Goal: Task Accomplishment & Management: Use online tool/utility

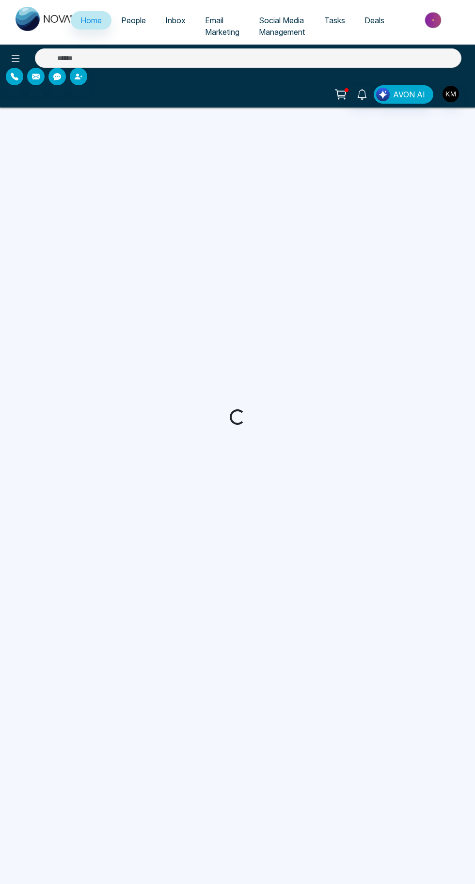
select select "*"
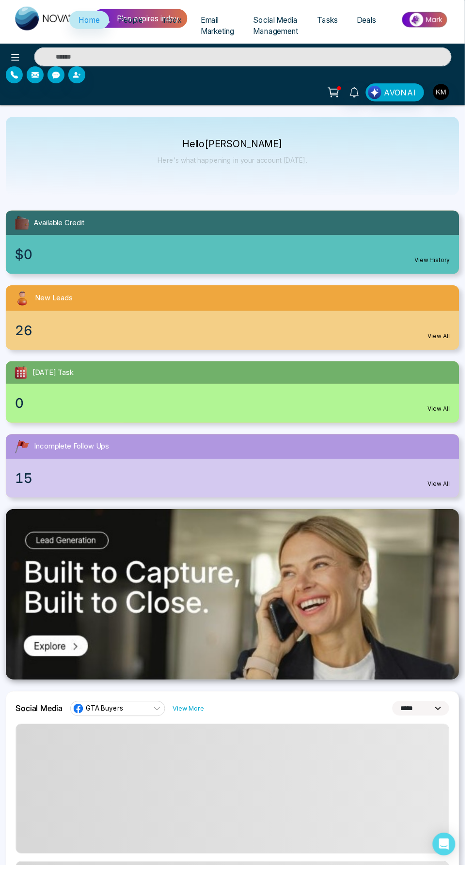
click at [206, 22] on span "Email Marketing" at bounding box center [222, 25] width 34 height 21
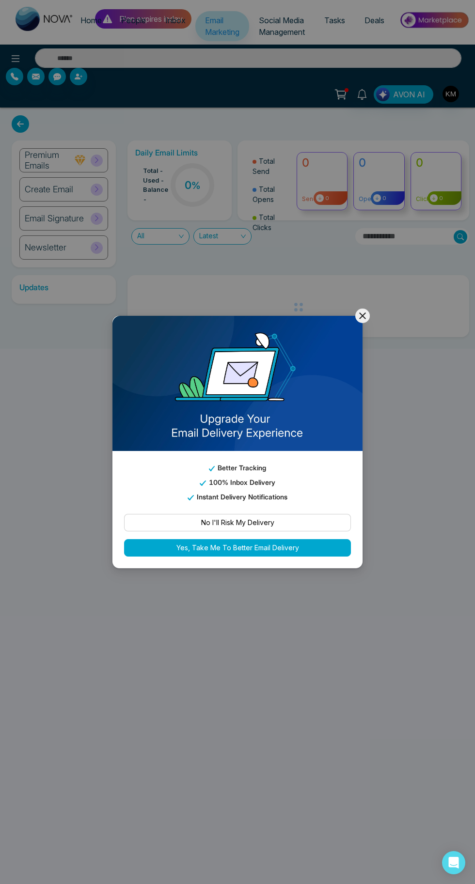
click at [362, 317] on icon at bounding box center [362, 315] width 7 height 7
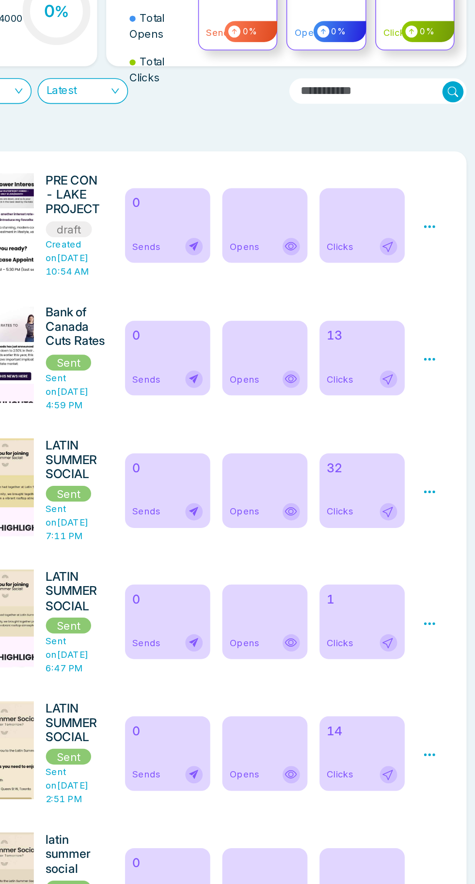
click at [446, 323] on icon at bounding box center [445, 323] width 9 height 9
click at [427, 356] on link "Edit" at bounding box center [422, 352] width 12 height 8
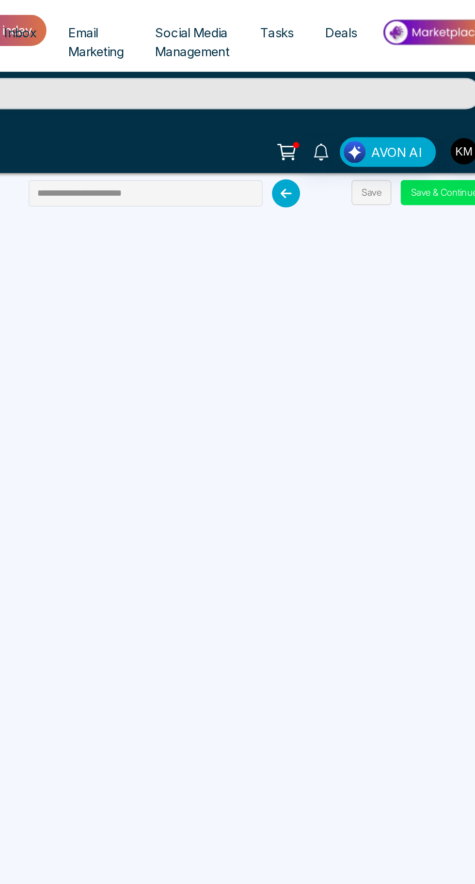
click at [434, 119] on button "Save & Continue" at bounding box center [438, 119] width 54 height 15
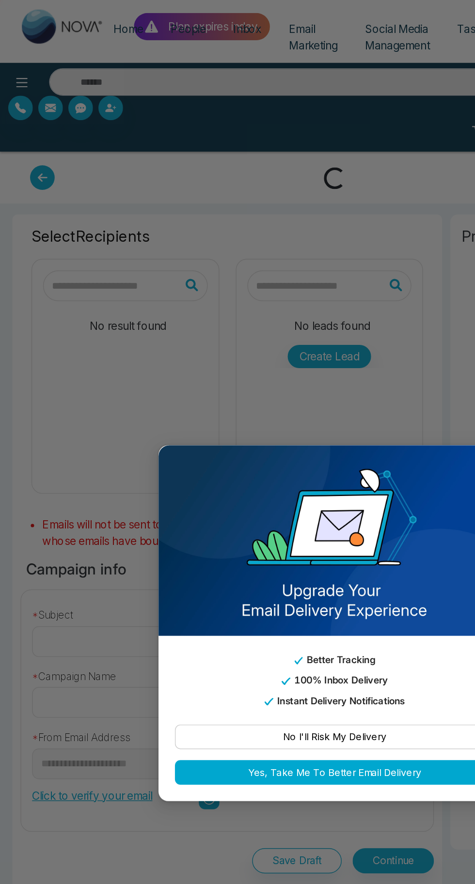
type input "**********"
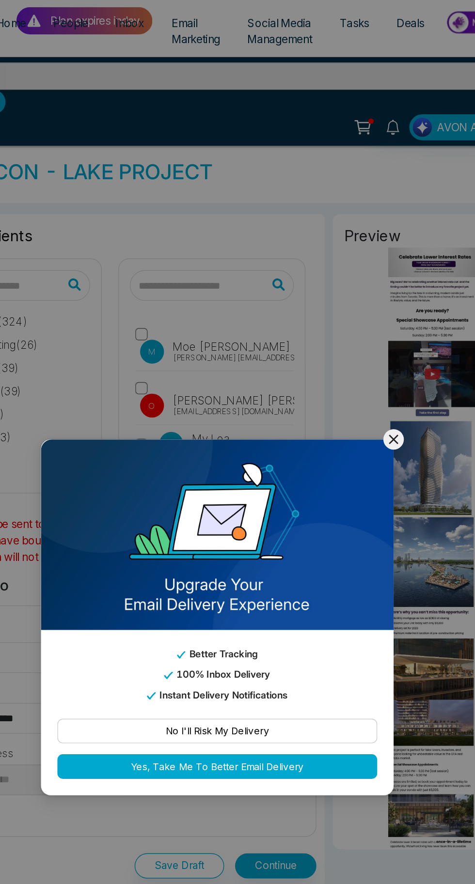
click at [360, 317] on icon at bounding box center [362, 316] width 12 height 12
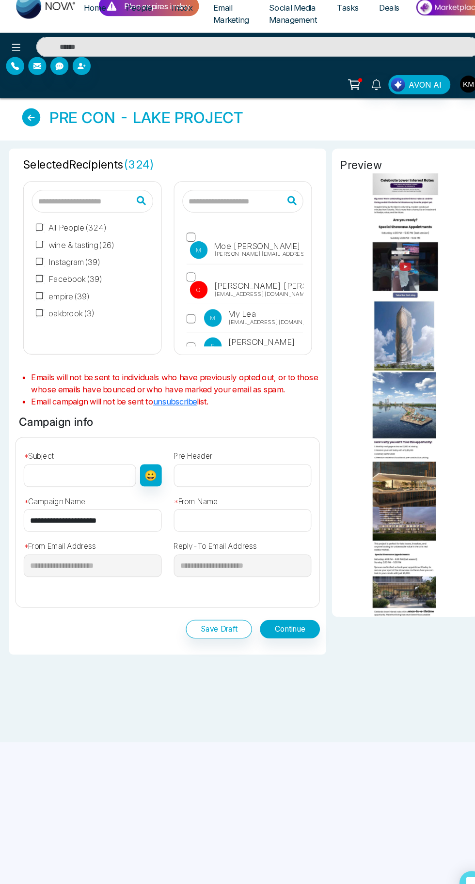
click at [406, 411] on img at bounding box center [389, 436] width 125 height 512
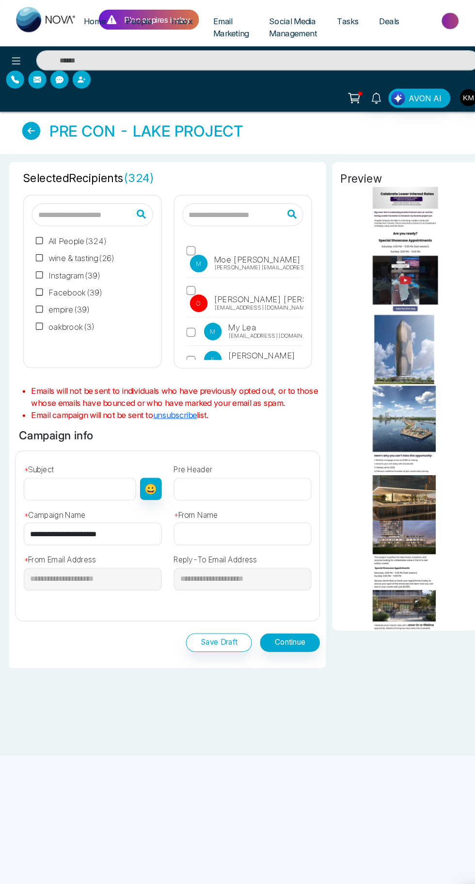
click at [42, 127] on link at bounding box center [32, 127] width 22 height 21
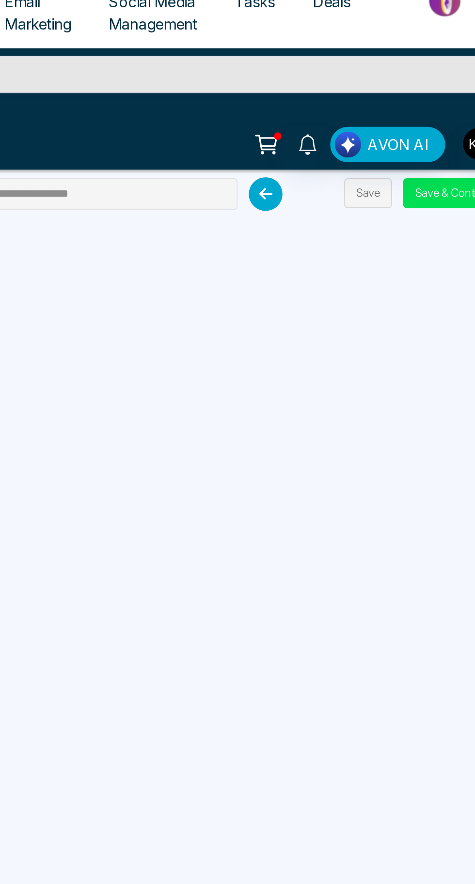
click at [432, 112] on button "Save & Continue" at bounding box center [438, 119] width 54 height 15
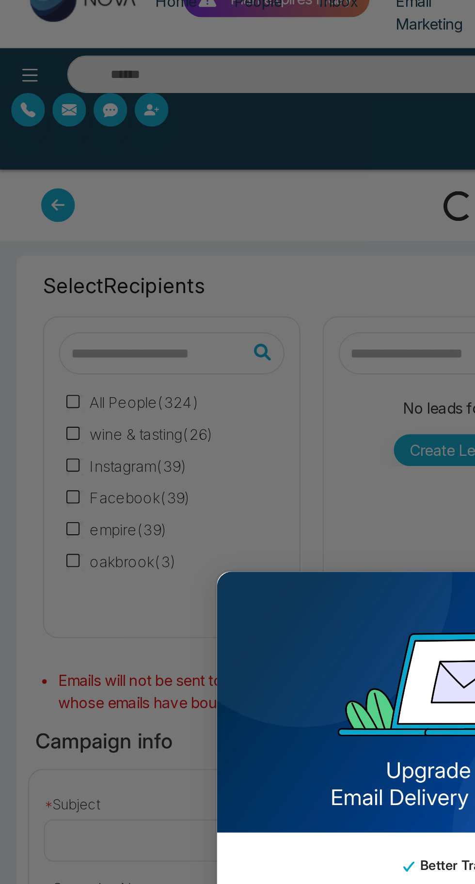
type input "**********"
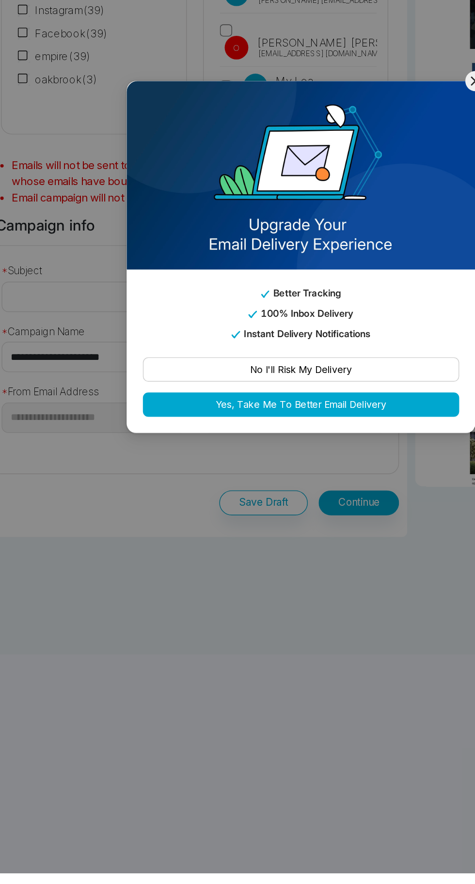
scroll to position [18, 0]
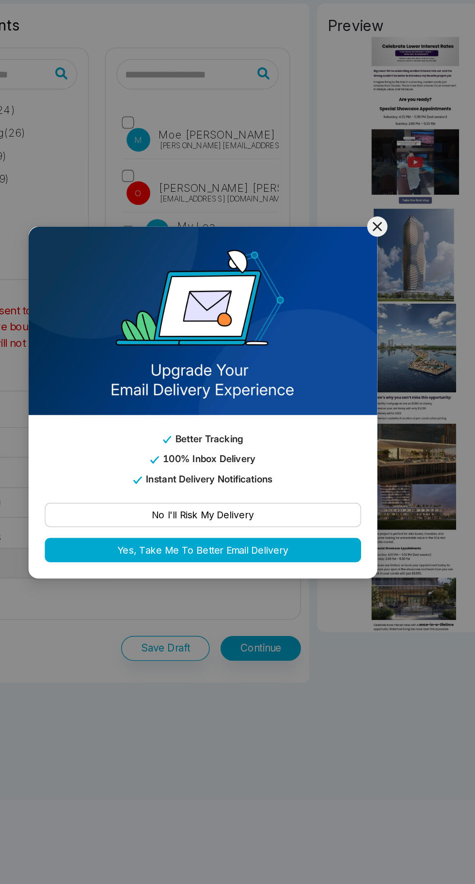
click at [363, 316] on icon at bounding box center [362, 315] width 7 height 7
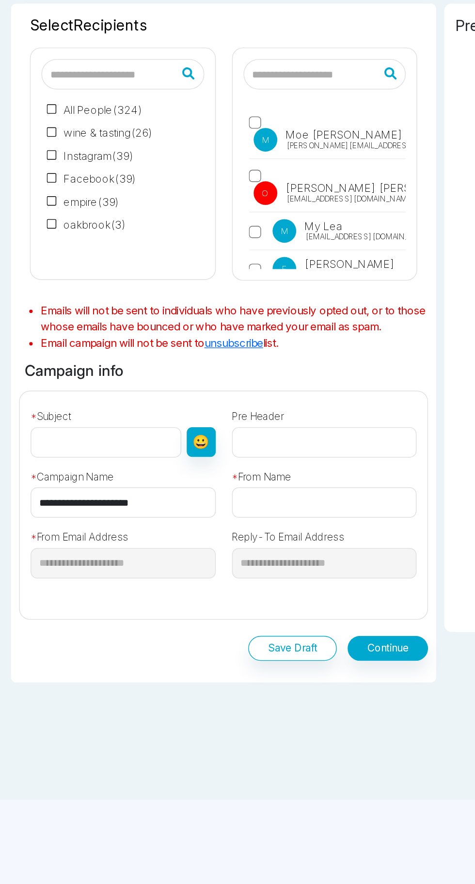
click at [79, 460] on input "text" at bounding box center [77, 471] width 108 height 22
type input "**********"
click at [232, 460] on input "text" at bounding box center [233, 471] width 133 height 22
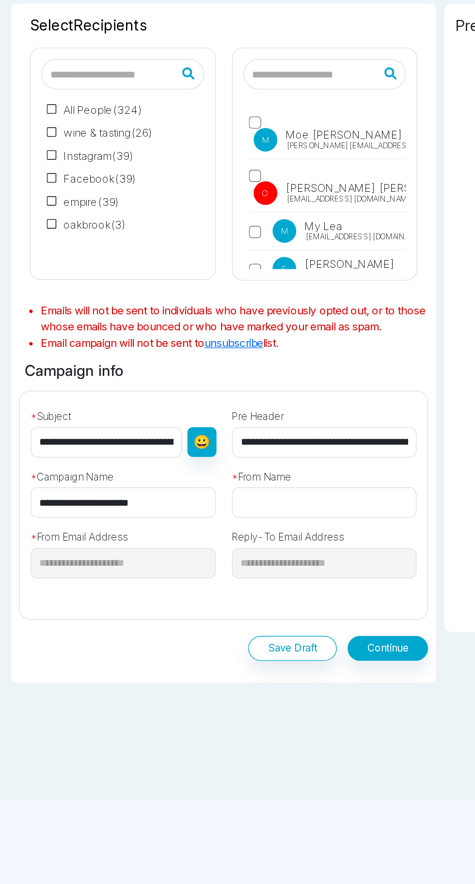
scroll to position [0, 66]
type input "**********"
click at [262, 503] on input "text" at bounding box center [233, 514] width 133 height 22
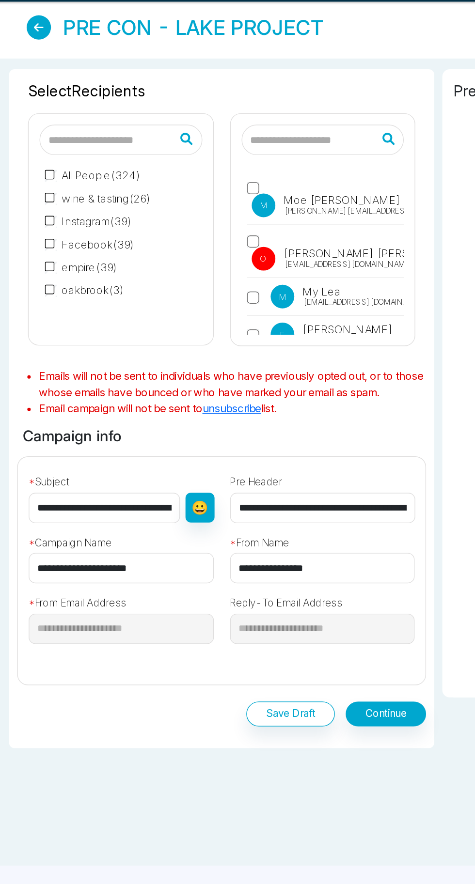
scroll to position [18, 0]
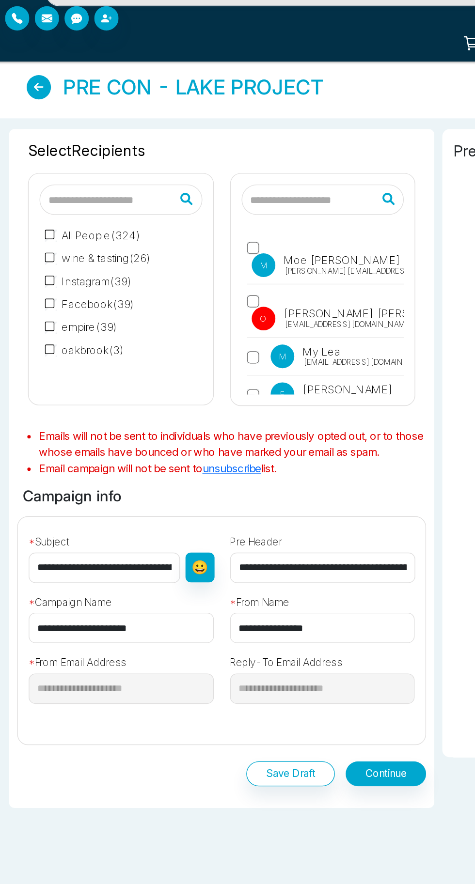
type input "**********"
click at [275, 609] on button "Continue" at bounding box center [279, 618] width 58 height 18
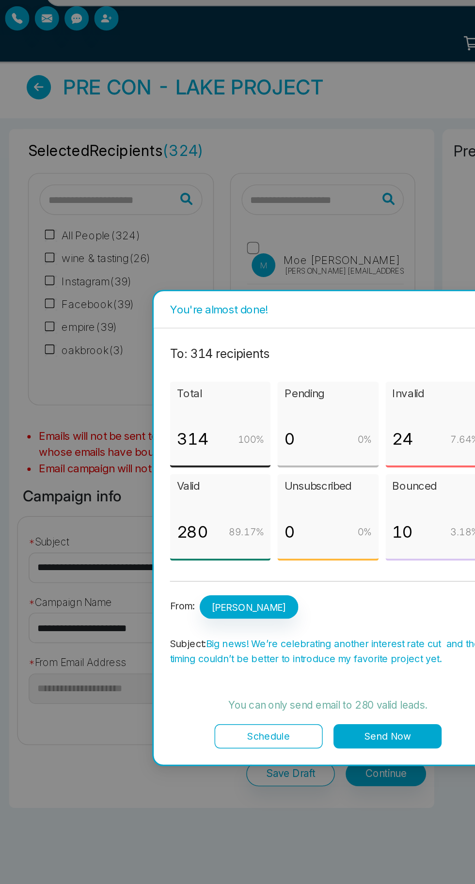
click at [282, 592] on button "Send Now" at bounding box center [279, 591] width 77 height 17
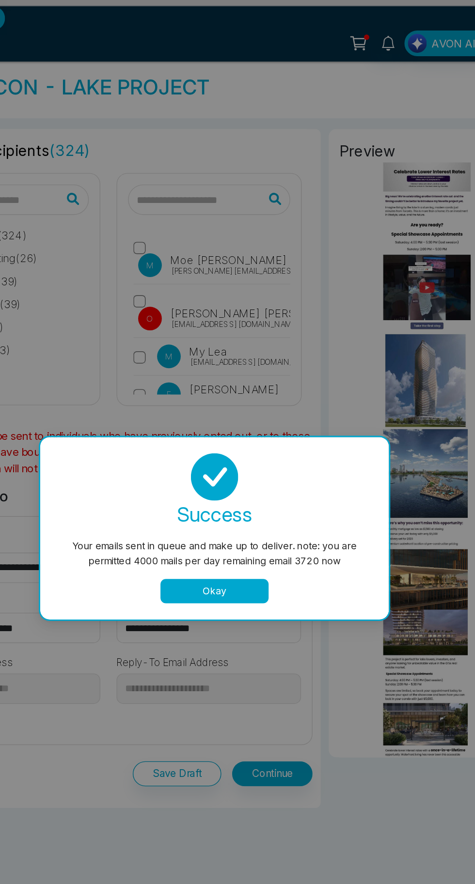
click at [251, 488] on button "Okay" at bounding box center [237, 487] width 77 height 17
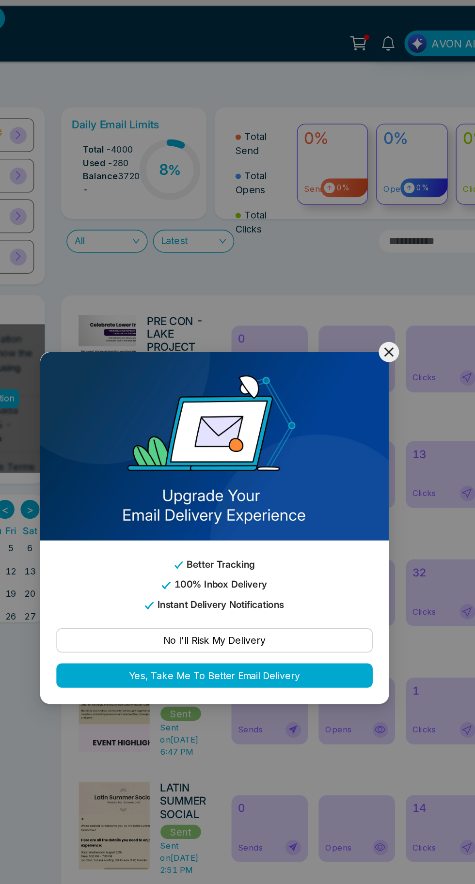
click at [361, 319] on icon at bounding box center [362, 316] width 12 height 12
